Goal: Transaction & Acquisition: Purchase product/service

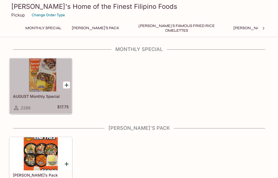
click at [42, 80] on div at bounding box center [41, 74] width 62 height 33
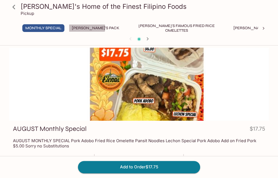
click at [87, 28] on button "[PERSON_NAME]'s Pack" at bounding box center [96, 28] width 54 height 8
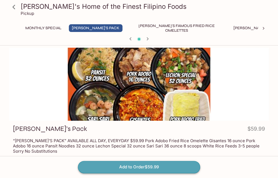
click at [139, 167] on button "Add to Order $59.99" at bounding box center [139, 167] width 122 height 12
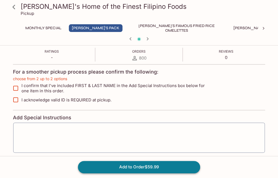
scroll to position [112, 0]
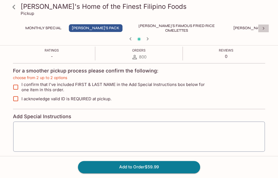
click at [262, 29] on icon at bounding box center [262, 28] width 5 height 5
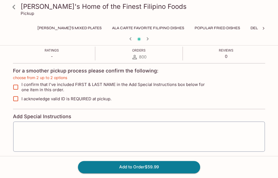
scroll to position [0, 210]
click at [233, 27] on button "Delicious Soups" at bounding box center [253, 28] width 41 height 8
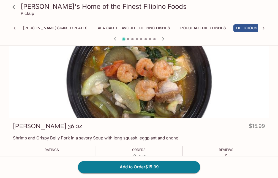
scroll to position [0, 0]
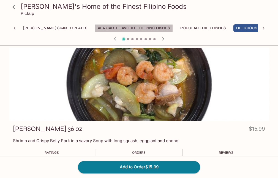
click at [95, 27] on button "Ala Carte Favorite Filipino Dishes" at bounding box center [134, 28] width 78 height 8
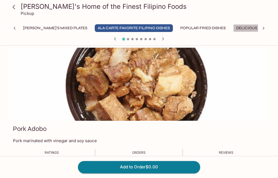
click at [233, 27] on button "Delicious Soups" at bounding box center [253, 28] width 41 height 8
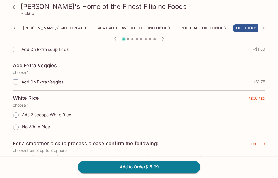
scroll to position [137, 0]
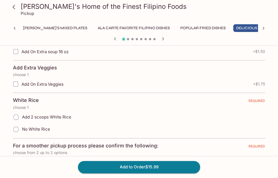
click at [126, 39] on div at bounding box center [139, 39] width 264 height 8
click at [162, 39] on icon "button" at bounding box center [162, 38] width 7 height 7
click at [162, 38] on icon "button" at bounding box center [162, 38] width 7 height 7
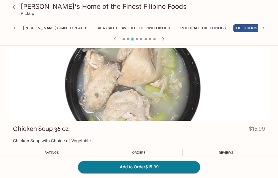
scroll to position [27, 0]
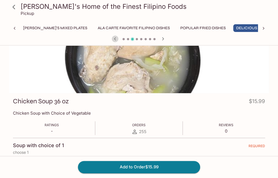
click at [116, 39] on icon "button" at bounding box center [115, 38] width 7 height 7
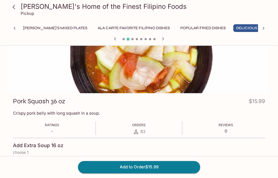
scroll to position [0, 0]
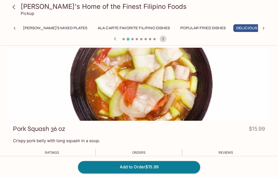
click at [164, 38] on icon "button" at bounding box center [162, 38] width 7 height 7
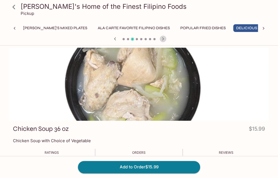
click at [164, 39] on icon "button" at bounding box center [162, 38] width 7 height 7
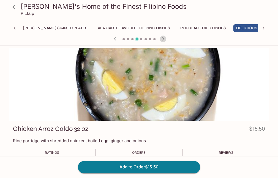
click at [164, 40] on icon "button" at bounding box center [162, 38] width 7 height 7
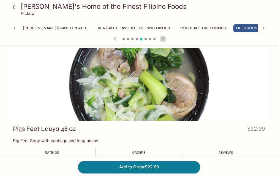
click at [163, 39] on icon "button" at bounding box center [163, 38] width 2 height 3
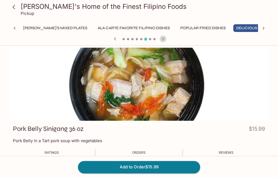
click at [162, 38] on icon "button" at bounding box center [162, 38] width 7 height 7
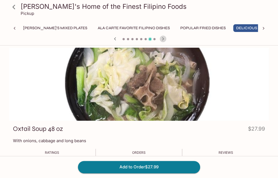
click at [162, 38] on icon "button" at bounding box center [162, 38] width 7 height 7
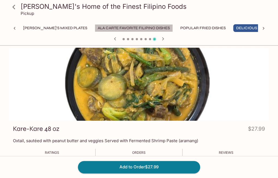
click at [95, 25] on button "Ala Carte Favorite Filipino Dishes" at bounding box center [134, 28] width 78 height 8
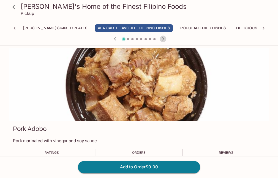
click at [163, 40] on icon "button" at bounding box center [162, 38] width 7 height 7
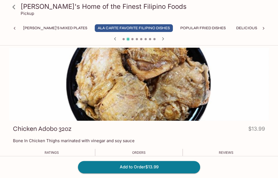
click at [163, 40] on icon "button" at bounding box center [162, 38] width 7 height 7
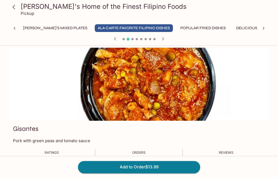
click at [163, 40] on icon "button" at bounding box center [162, 38] width 7 height 7
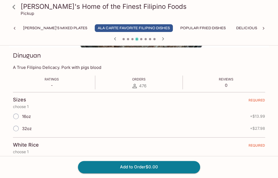
scroll to position [82, 0]
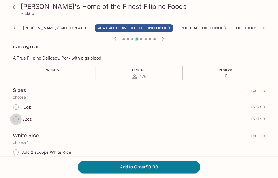
click at [16, 120] on input "32oz" at bounding box center [16, 119] width 12 height 12
radio input "true"
click at [16, 107] on input "16oz" at bounding box center [16, 107] width 12 height 12
radio input "true"
click at [17, 118] on input "32oz" at bounding box center [16, 119] width 12 height 12
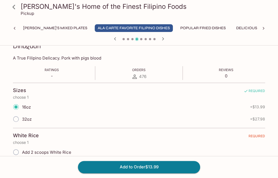
radio input "true"
click at [115, 38] on icon "button" at bounding box center [115, 38] width 7 height 7
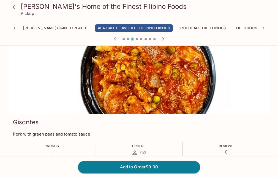
scroll to position [55, 0]
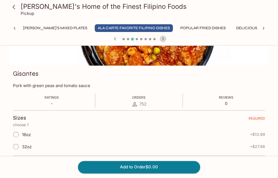
click at [161, 36] on icon "button" at bounding box center [162, 38] width 7 height 7
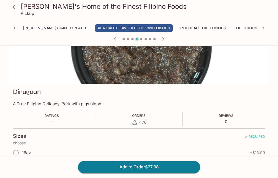
scroll to position [27, 0]
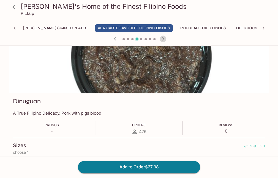
click at [162, 37] on icon "button" at bounding box center [163, 38] width 2 height 3
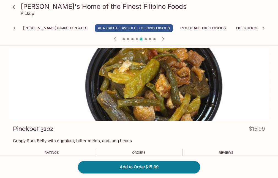
scroll to position [0, 0]
click at [115, 38] on icon "button" at bounding box center [115, 38] width 7 height 7
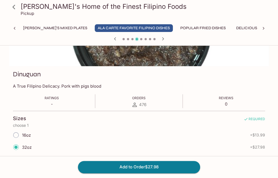
scroll to position [55, 0]
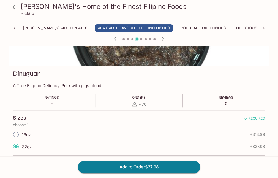
click at [115, 38] on icon "button" at bounding box center [115, 38] width 2 height 3
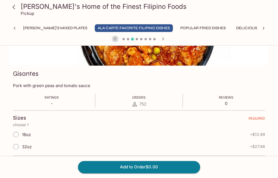
click at [115, 38] on icon "button" at bounding box center [115, 38] width 2 height 3
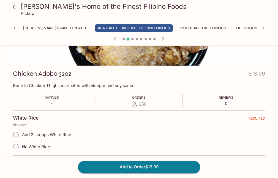
click at [115, 38] on icon "button" at bounding box center [115, 38] width 2 height 3
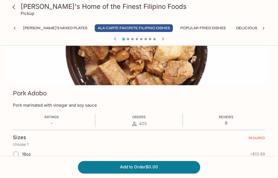
scroll to position [0, 0]
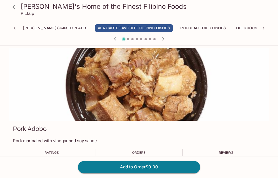
click at [162, 38] on icon "button" at bounding box center [162, 38] width 7 height 7
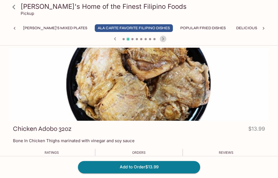
click at [162, 38] on icon "button" at bounding box center [162, 38] width 7 height 7
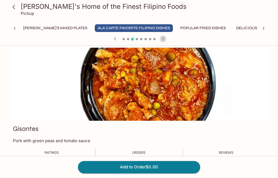
click at [162, 38] on icon "button" at bounding box center [162, 38] width 7 height 7
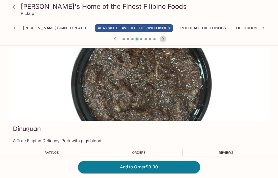
click at [162, 38] on icon "button" at bounding box center [162, 38] width 7 height 7
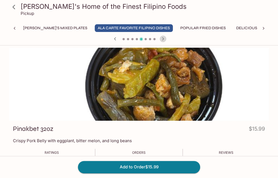
click at [162, 38] on icon "button" at bounding box center [162, 38] width 7 height 7
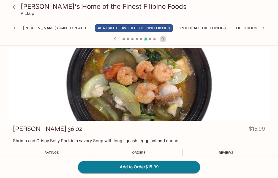
click at [162, 38] on icon "button" at bounding box center [162, 38] width 7 height 7
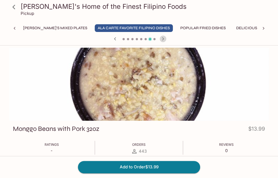
click at [163, 36] on icon "button" at bounding box center [162, 38] width 7 height 7
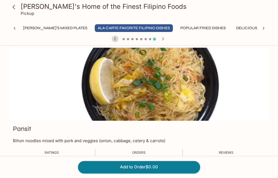
click at [115, 37] on icon "button" at bounding box center [115, 38] width 7 height 7
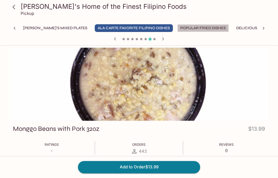
click at [177, 26] on button "Popular Fried Dishes" at bounding box center [202, 28] width 51 height 8
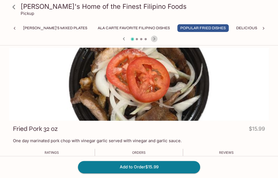
click at [154, 38] on icon "button" at bounding box center [154, 38] width 7 height 7
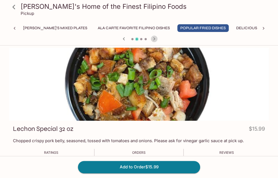
click at [154, 38] on icon "button" at bounding box center [154, 38] width 2 height 3
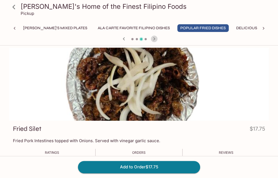
click at [154, 38] on icon "button" at bounding box center [154, 38] width 2 height 3
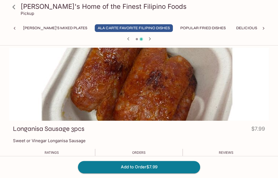
click at [154, 38] on div at bounding box center [139, 39] width 264 height 8
click at [150, 39] on icon "button" at bounding box center [149, 38] width 7 height 7
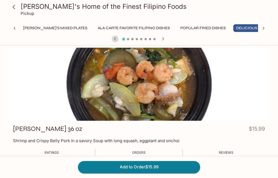
click at [115, 39] on icon "button" at bounding box center [115, 38] width 7 height 7
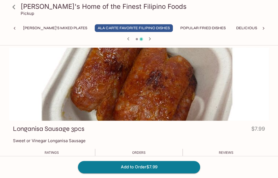
click at [128, 38] on icon "button" at bounding box center [128, 38] width 2 height 3
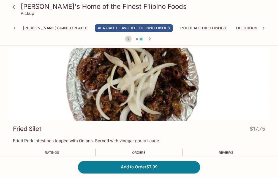
click at [128, 38] on icon "button" at bounding box center [128, 38] width 2 height 3
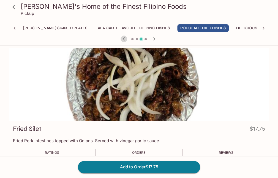
click at [124, 37] on icon "button" at bounding box center [124, 38] width 2 height 3
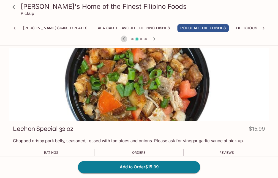
click at [123, 37] on icon "button" at bounding box center [123, 38] width 7 height 7
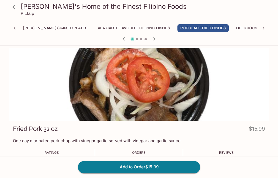
click at [154, 38] on icon "button" at bounding box center [154, 38] width 2 height 3
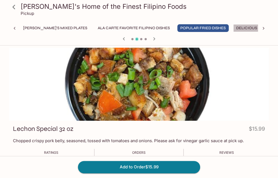
click at [233, 29] on button "Delicious Soups" at bounding box center [253, 28] width 41 height 8
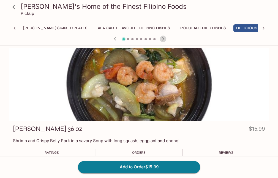
click at [163, 38] on icon "button" at bounding box center [163, 38] width 2 height 3
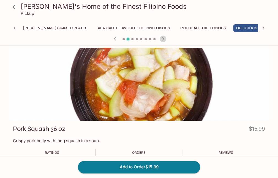
click at [163, 38] on icon "button" at bounding box center [163, 38] width 2 height 3
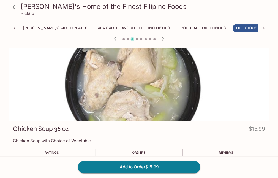
click at [163, 38] on icon "button" at bounding box center [163, 38] width 2 height 3
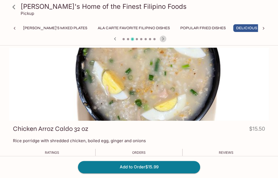
click at [163, 38] on icon "button" at bounding box center [163, 38] width 2 height 3
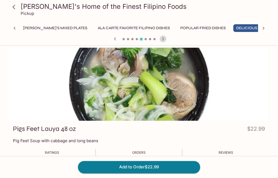
click at [163, 38] on icon "button" at bounding box center [163, 38] width 2 height 3
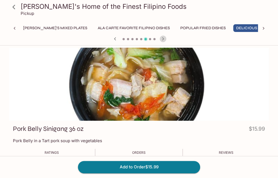
click at [163, 38] on icon "button" at bounding box center [163, 38] width 2 height 3
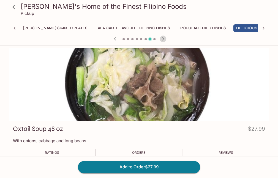
click at [162, 38] on icon "button" at bounding box center [163, 38] width 2 height 3
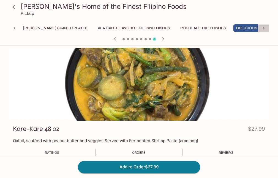
click at [263, 27] on icon at bounding box center [262, 28] width 5 height 5
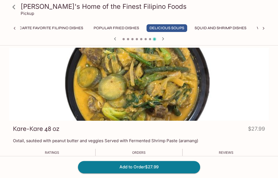
scroll to position [0, 420]
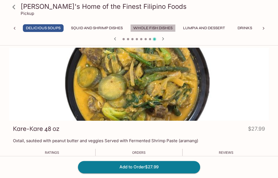
click at [130, 27] on button "Whole Fish Dishes" at bounding box center [152, 28] width 45 height 8
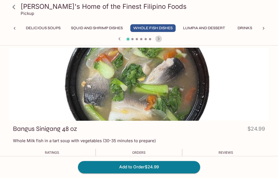
click at [158, 37] on icon "button" at bounding box center [159, 38] width 2 height 3
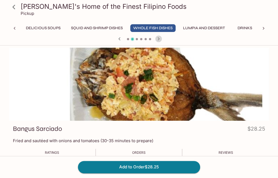
click at [158, 38] on icon "button" at bounding box center [159, 38] width 2 height 3
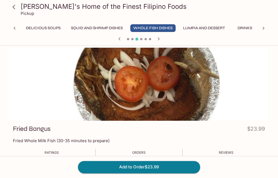
click at [158, 38] on icon "button" at bounding box center [159, 38] width 2 height 3
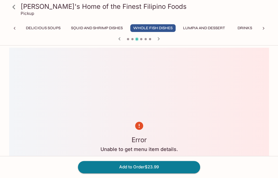
click at [158, 38] on icon "button" at bounding box center [159, 38] width 2 height 3
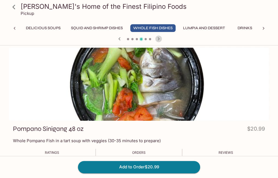
click at [158, 38] on icon "button" at bounding box center [159, 38] width 2 height 3
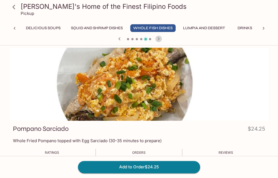
click at [158, 38] on icon "button" at bounding box center [159, 38] width 2 height 3
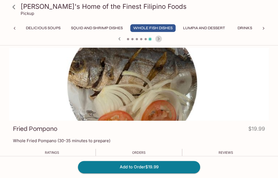
click at [158, 38] on icon "button" at bounding box center [159, 38] width 2 height 3
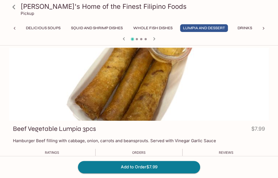
click at [158, 38] on div at bounding box center [139, 39] width 264 height 8
click at [155, 40] on icon "button" at bounding box center [154, 38] width 7 height 7
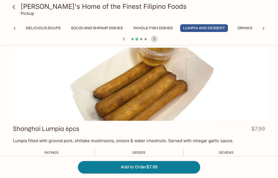
click at [153, 37] on icon "button" at bounding box center [154, 38] width 2 height 3
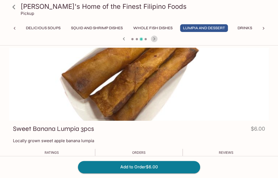
click at [153, 37] on icon "button" at bounding box center [154, 38] width 2 height 3
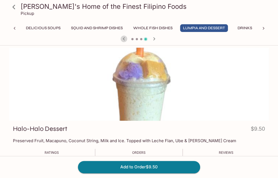
click at [125, 39] on icon "button" at bounding box center [123, 38] width 7 height 7
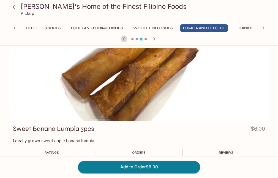
click at [125, 39] on icon "button" at bounding box center [123, 38] width 7 height 7
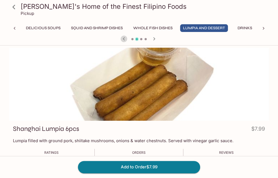
click at [125, 39] on icon "button" at bounding box center [123, 38] width 7 height 7
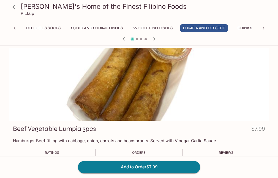
click at [130, 27] on button "Whole Fish Dishes" at bounding box center [152, 28] width 45 height 8
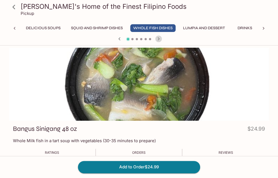
click at [159, 38] on icon "button" at bounding box center [158, 38] width 7 height 7
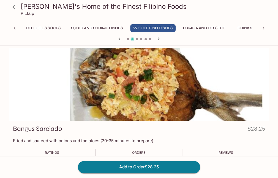
click at [15, 27] on icon at bounding box center [14, 28] width 5 height 5
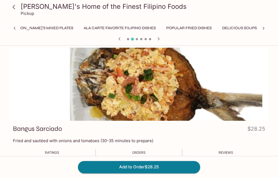
scroll to position [0, 210]
click at [15, 28] on icon at bounding box center [14, 28] width 5 height 5
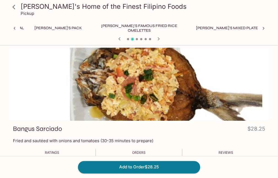
scroll to position [0, 0]
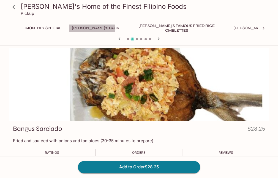
click at [92, 29] on button "[PERSON_NAME]'s Pack" at bounding box center [96, 28] width 54 height 8
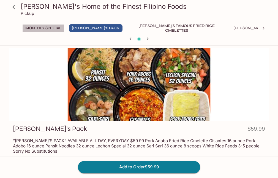
click at [43, 26] on button "Monthly Special" at bounding box center [43, 28] width 42 height 8
